Goal: Task Accomplishment & Management: Use online tool/utility

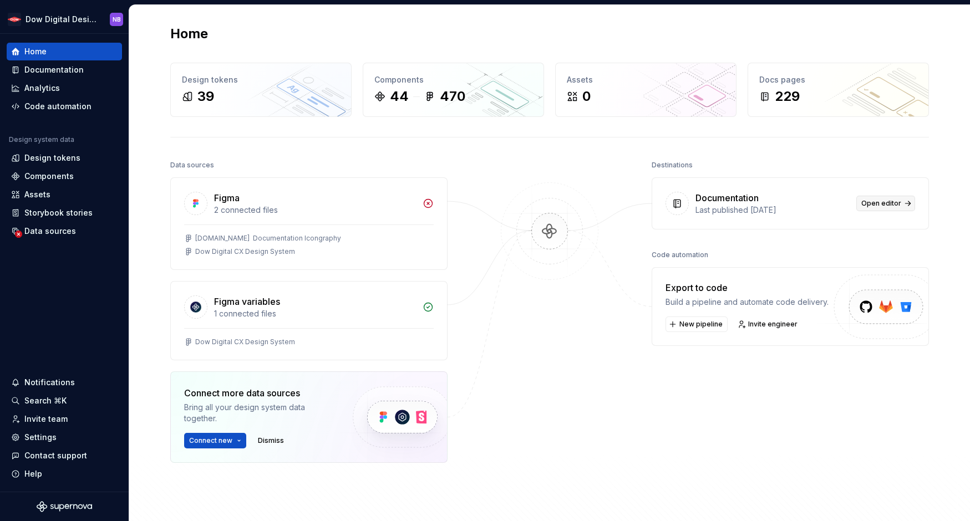
click at [911, 201] on link "Open editor" at bounding box center [885, 204] width 59 height 16
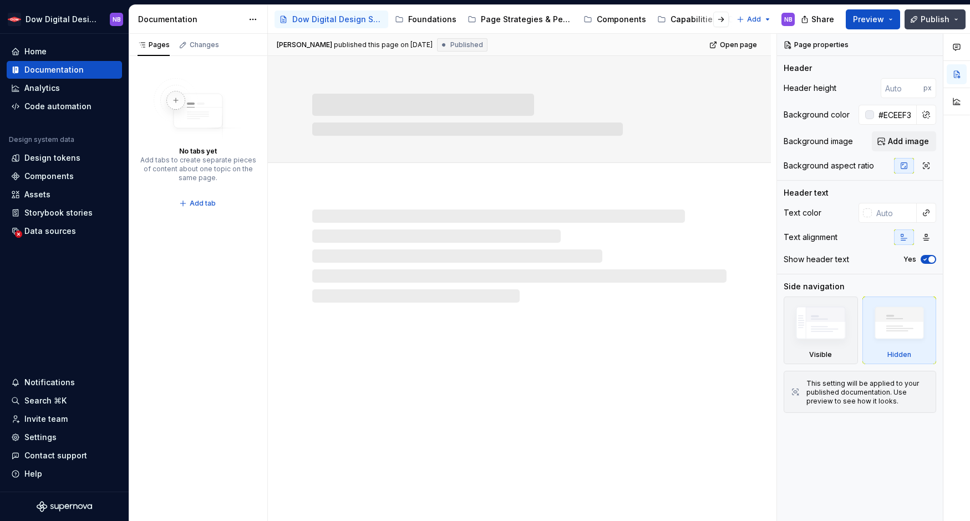
click at [950, 22] on button "Publish" at bounding box center [935, 19] width 61 height 20
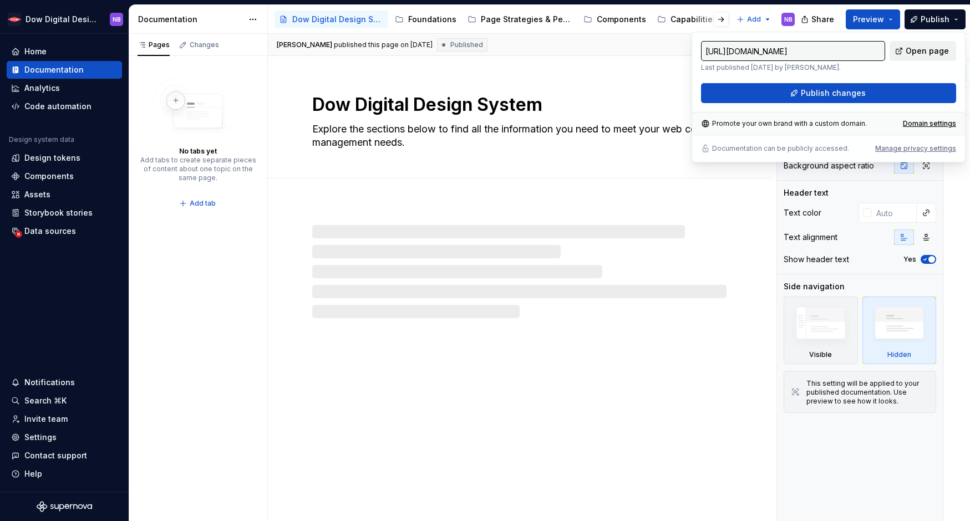
click at [924, 46] on span "Open page" at bounding box center [927, 50] width 43 height 11
type textarea "*"
